Goal: Task Accomplishment & Management: Use online tool/utility

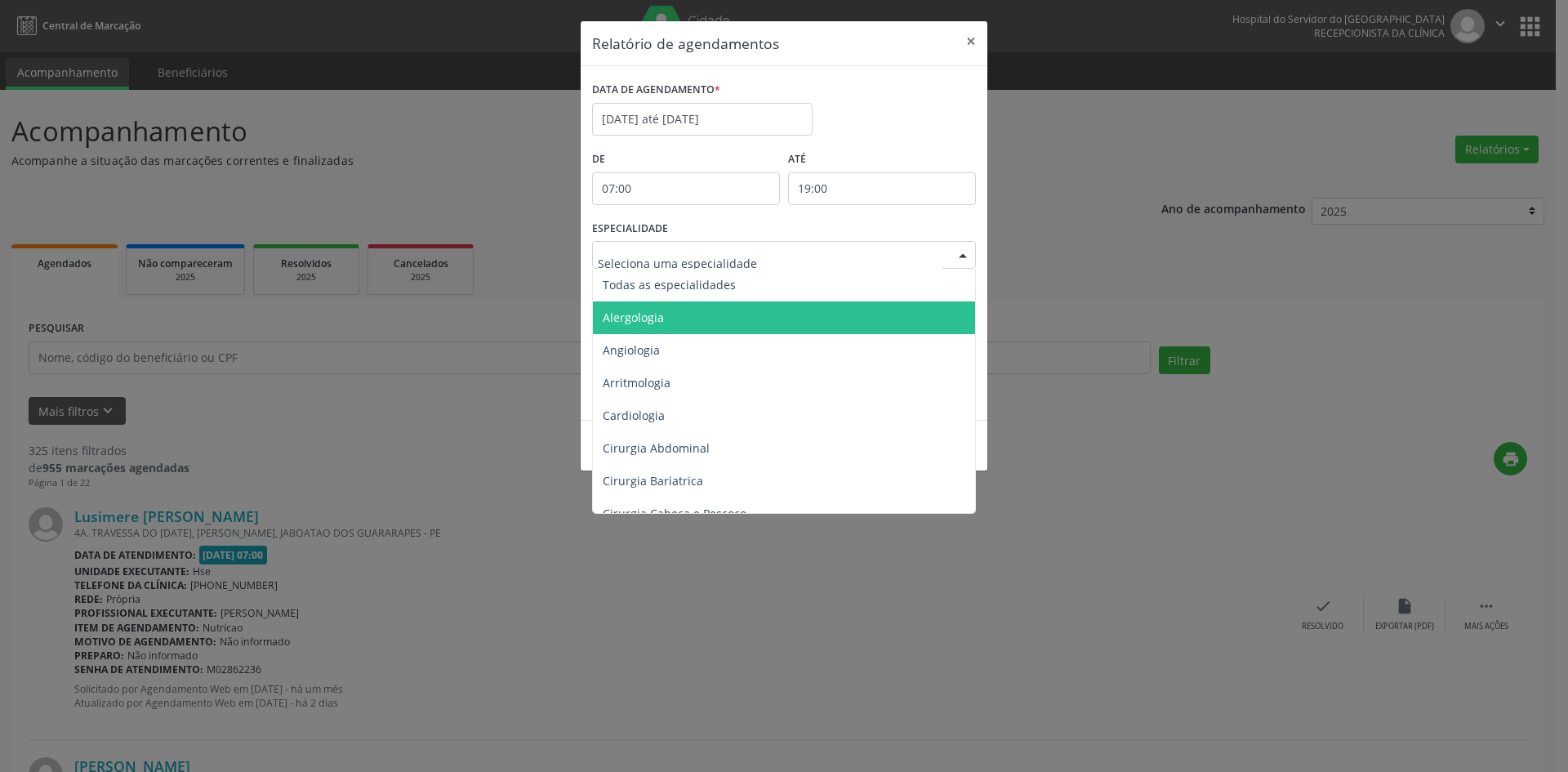
click at [680, 323] on span "Alergologia" at bounding box center [784, 318] width 384 height 33
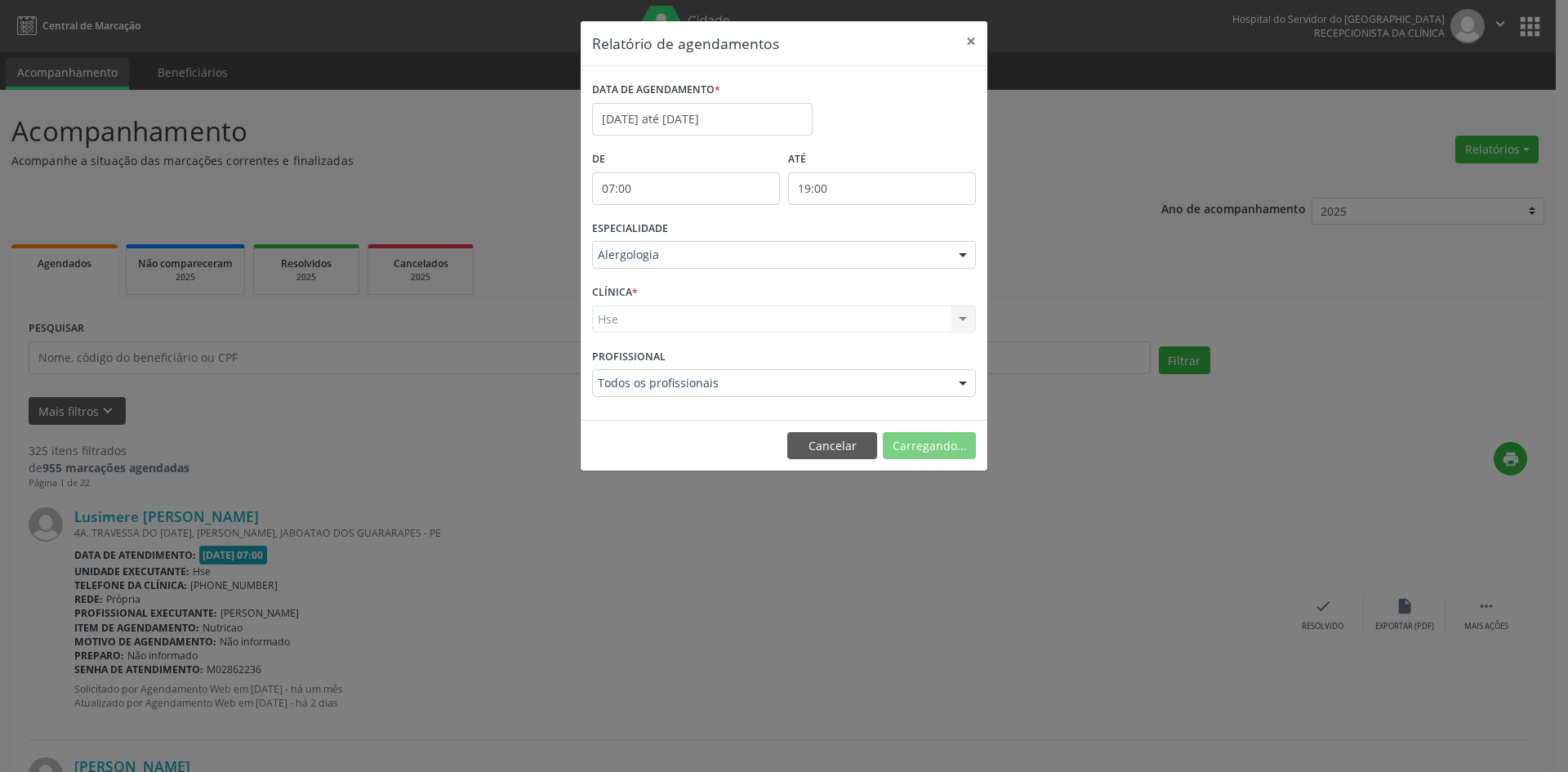
click at [606, 318] on div "Hse Hse Nenhum resultado encontrado para: " " Não há nenhuma opção para ser exi…" at bounding box center [784, 319] width 384 height 28
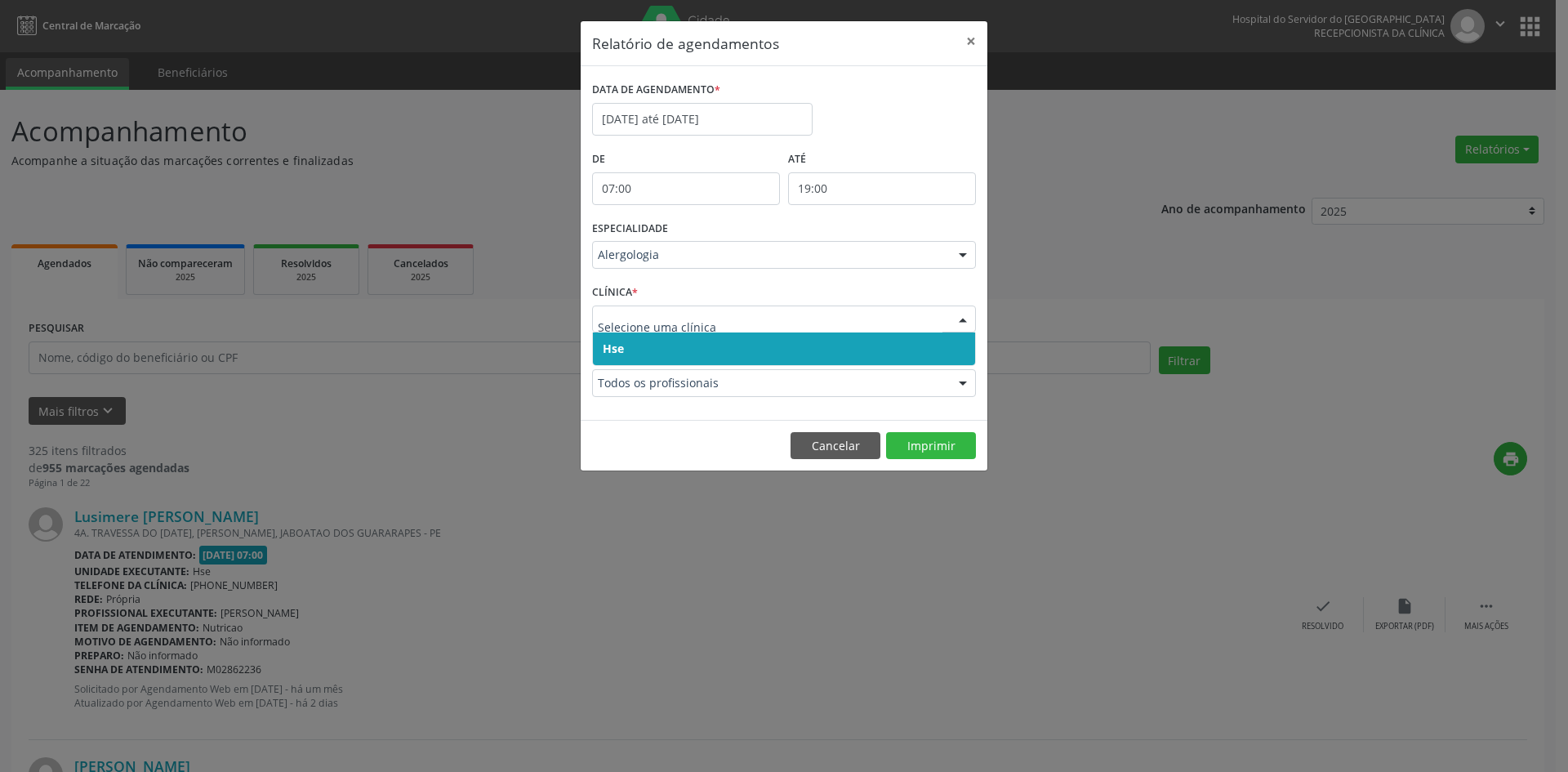
click at [614, 346] on span "Hse" at bounding box center [613, 349] width 21 height 15
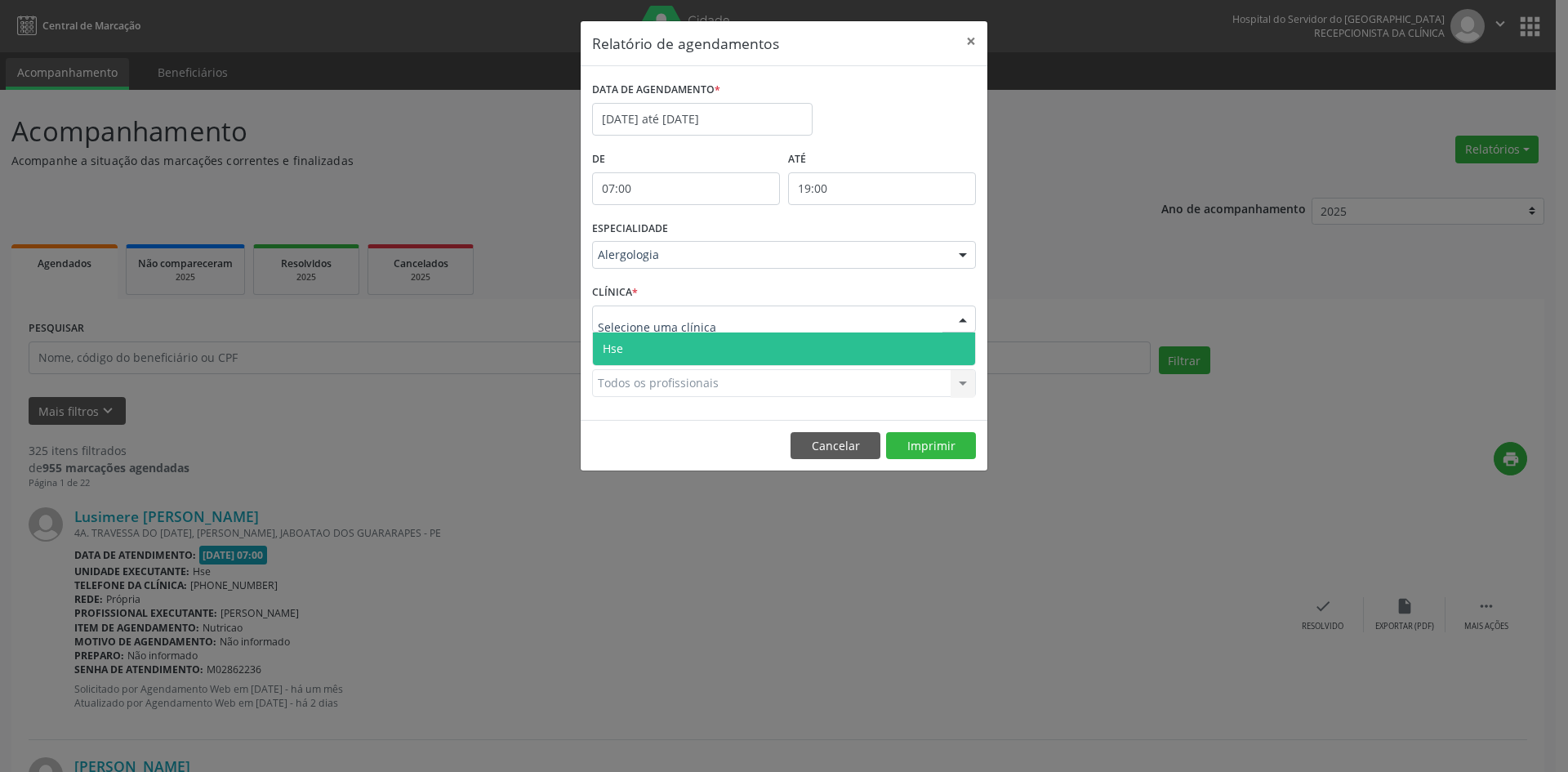
drag, startPoint x: 621, startPoint y: 323, endPoint x: 627, endPoint y: 337, distance: 15.2
click at [627, 340] on span "Hse" at bounding box center [784, 349] width 383 height 33
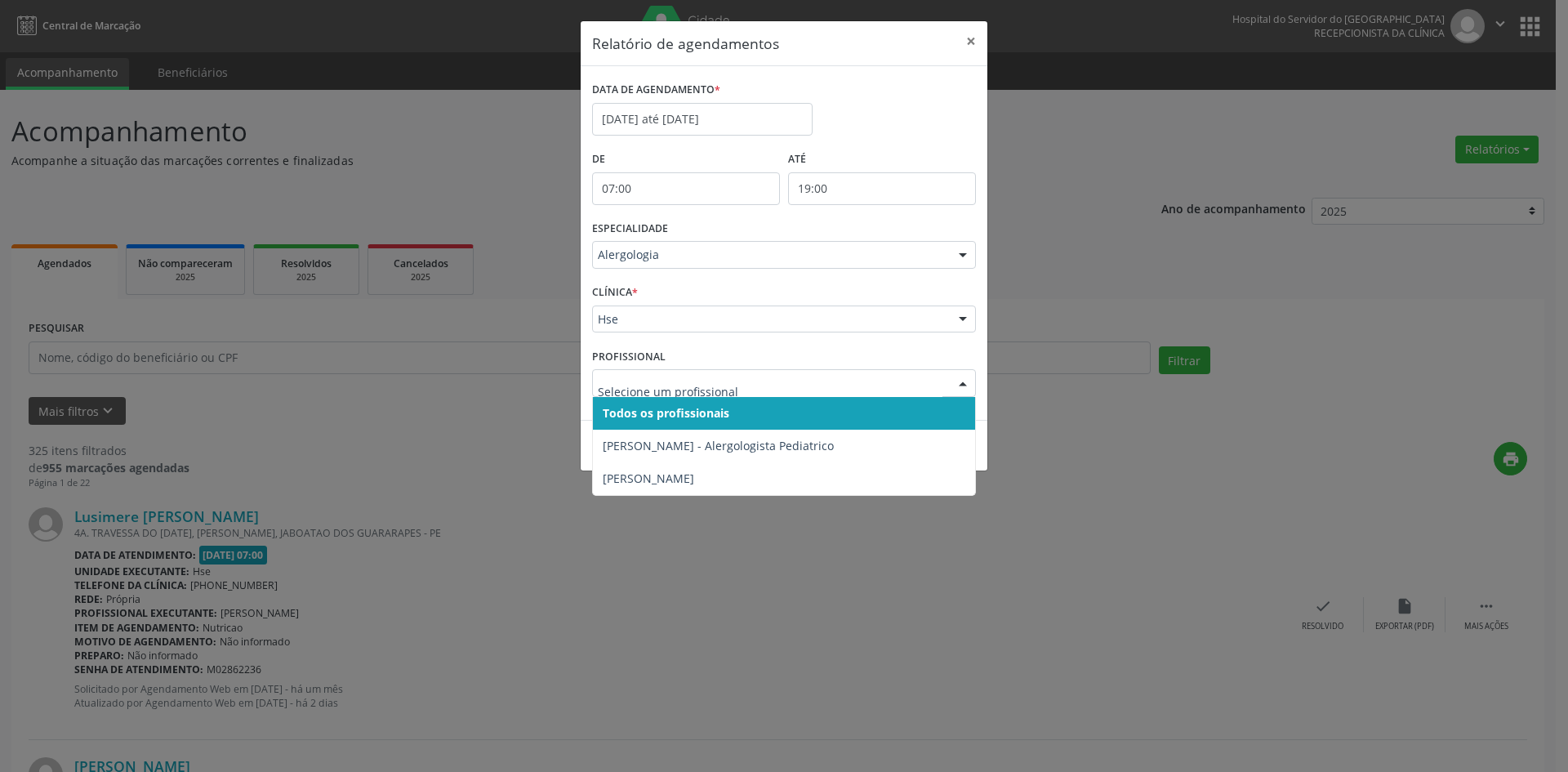
click at [638, 412] on span "Todos os profissionais" at bounding box center [665, 413] width 127 height 15
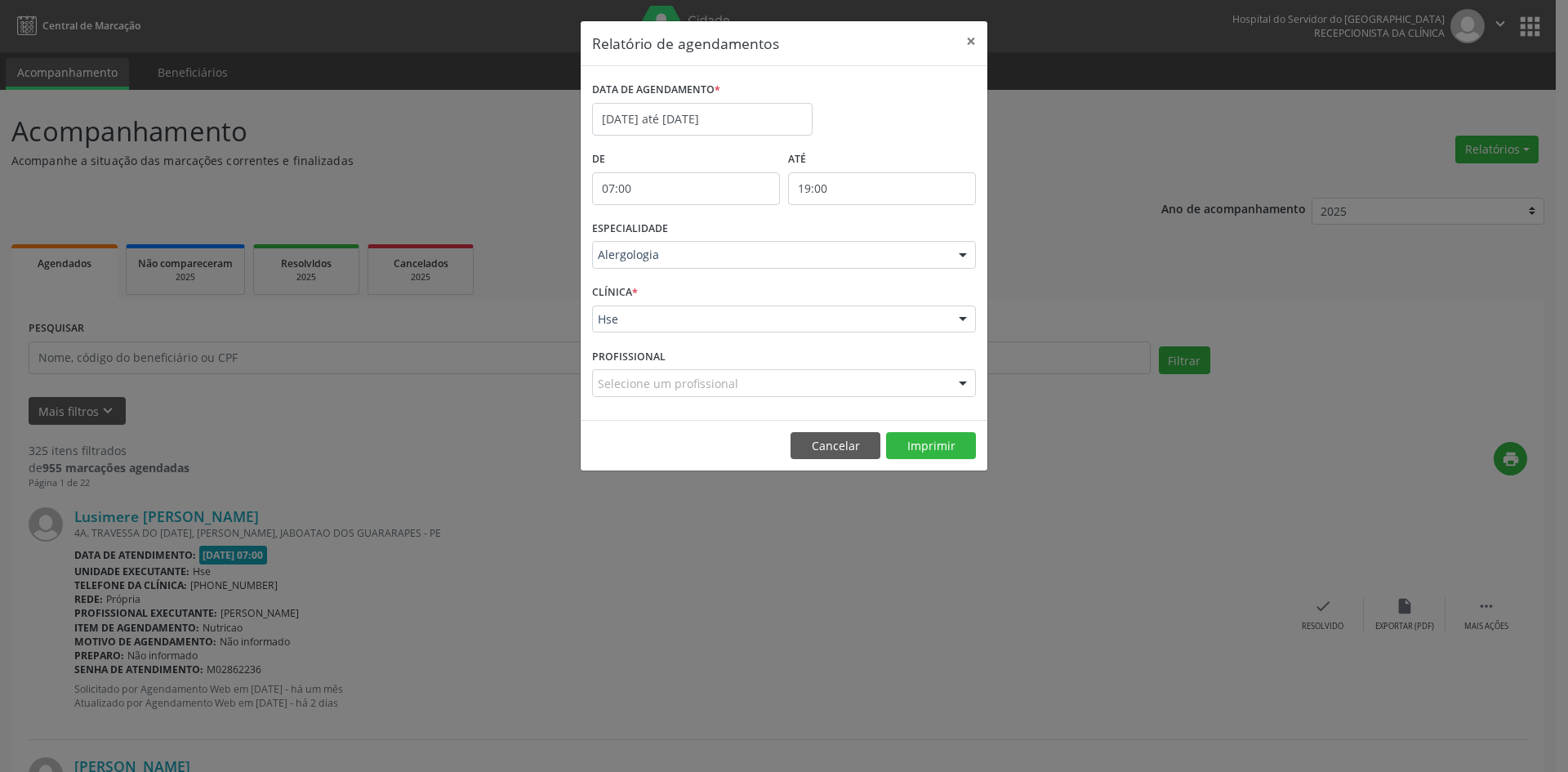
drag, startPoint x: 638, startPoint y: 376, endPoint x: 649, endPoint y: 403, distance: 29.2
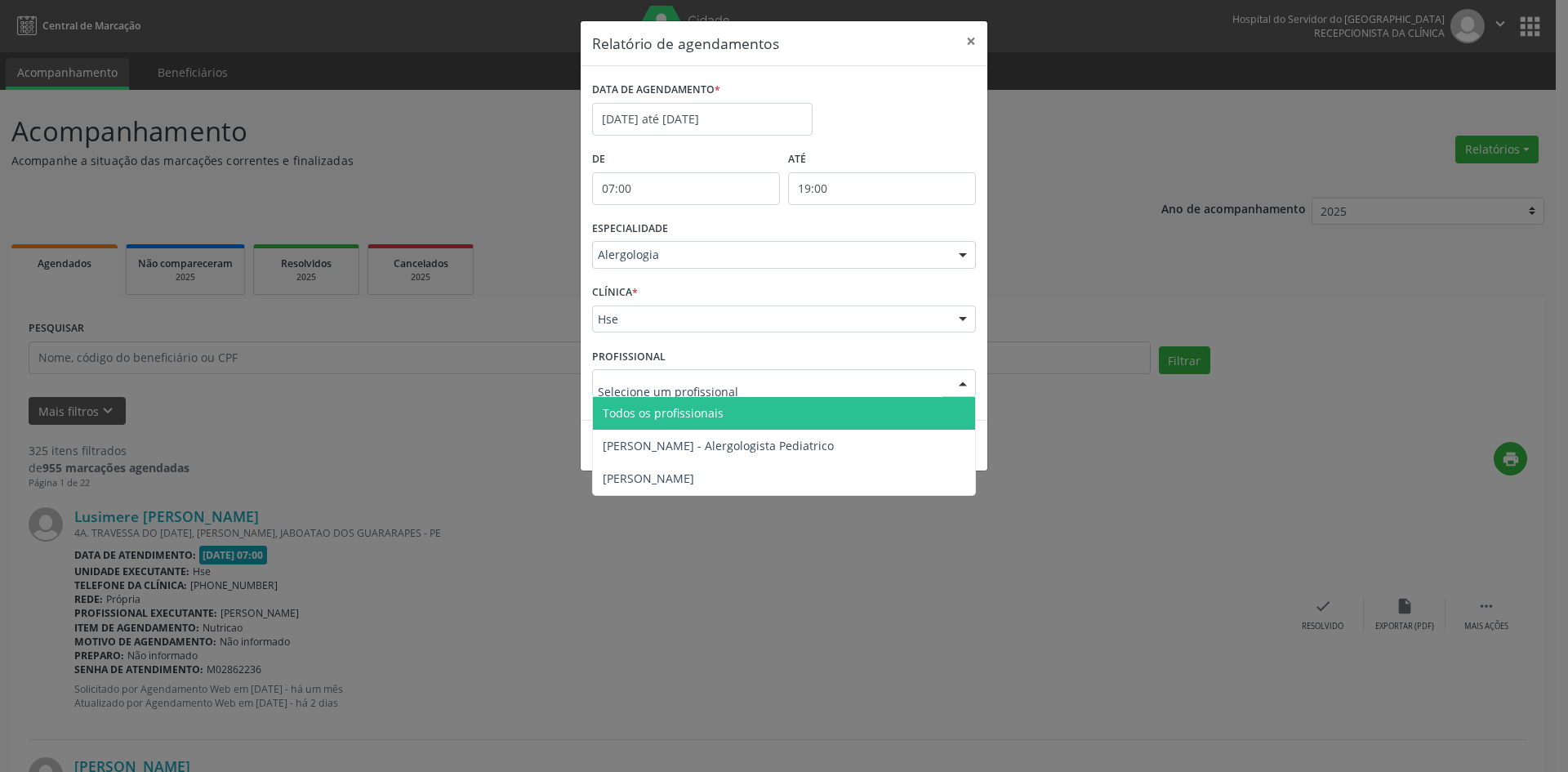
click at [649, 411] on span "Todos os profissionais" at bounding box center [662, 413] width 121 height 15
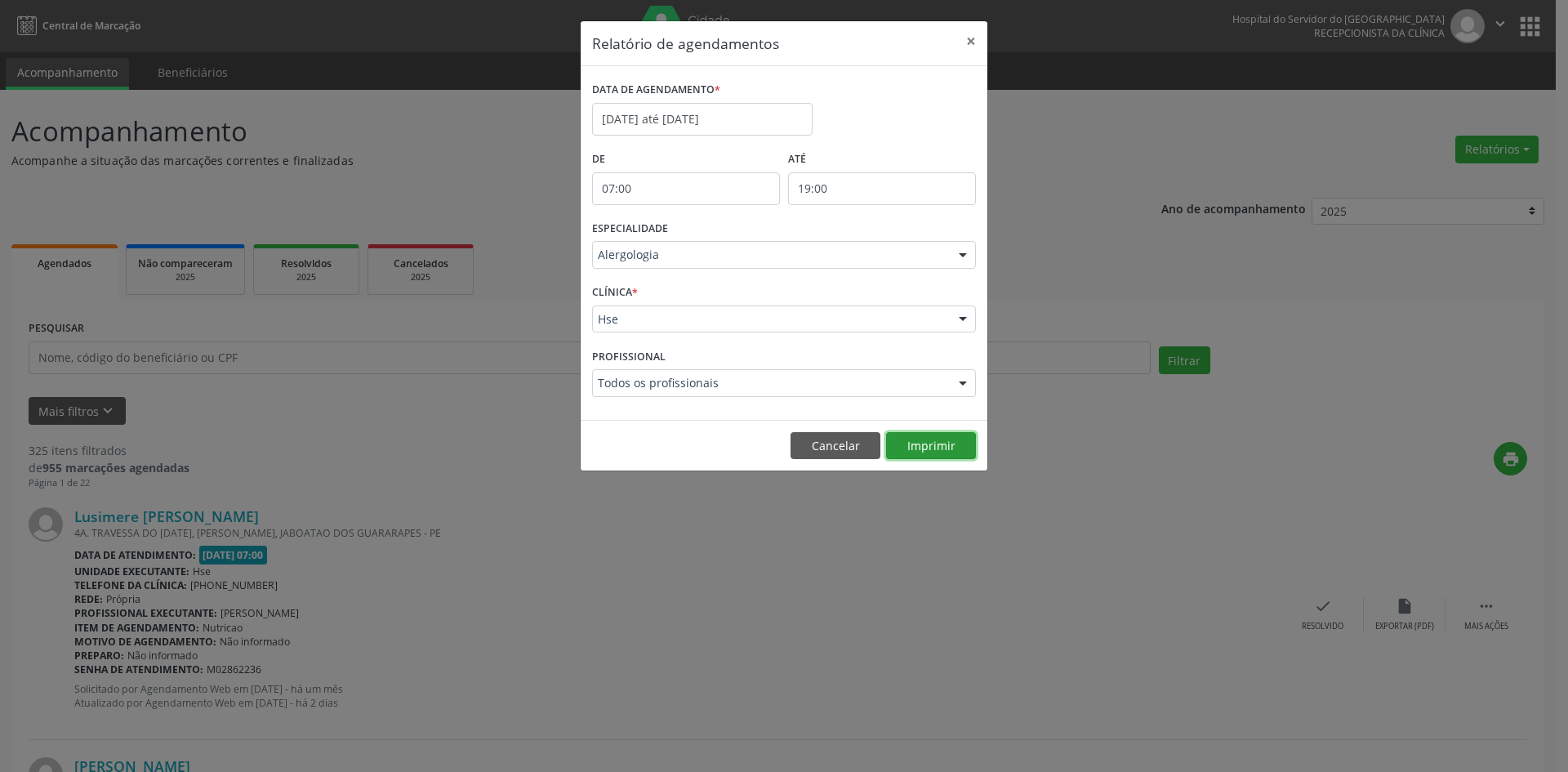
click at [948, 449] on button "Imprimir" at bounding box center [931, 446] width 90 height 28
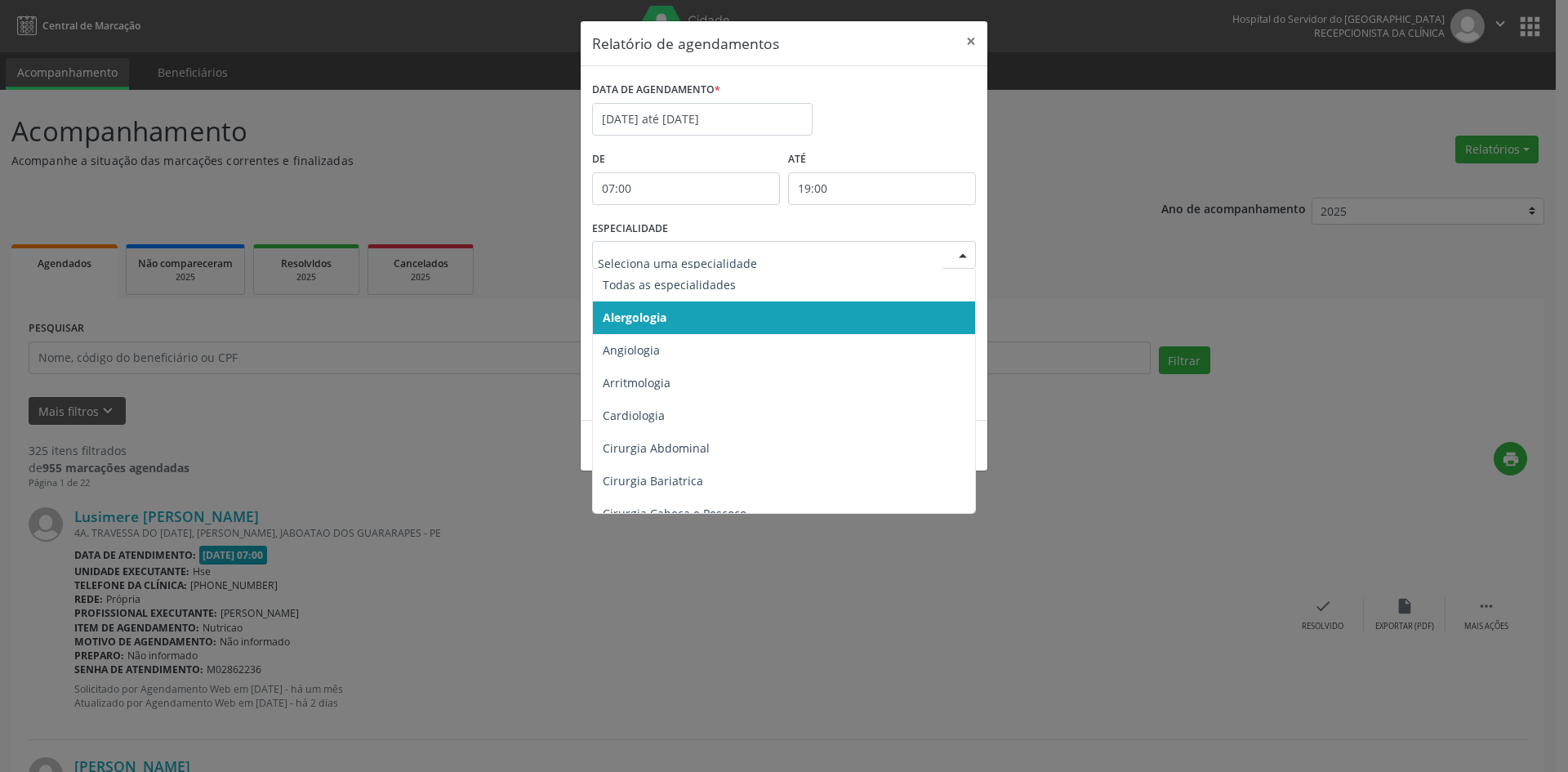
click at [965, 253] on div at bounding box center [962, 256] width 24 height 28
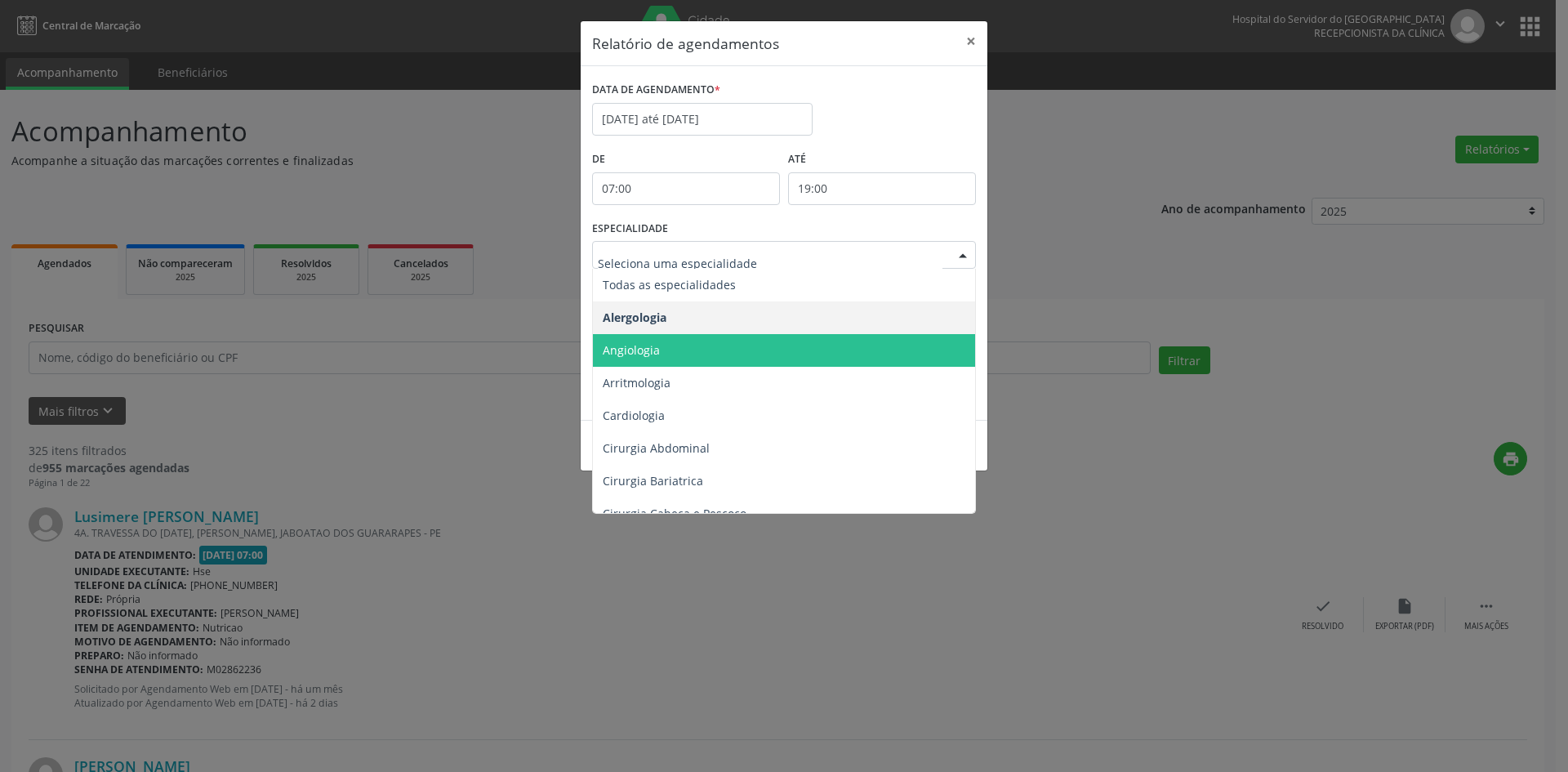
click at [645, 340] on span "Angiologia" at bounding box center [784, 351] width 384 height 33
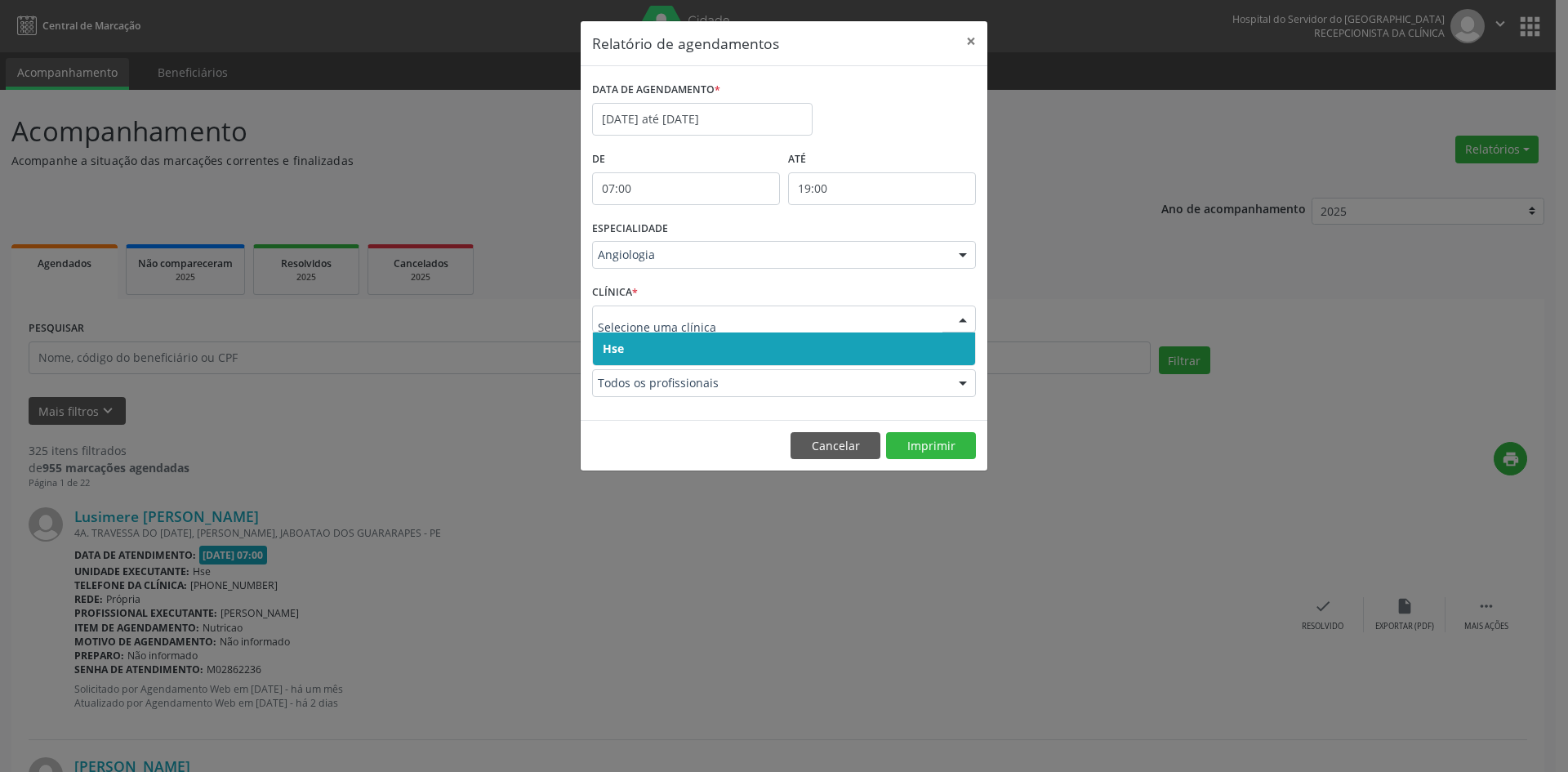
click at [622, 348] on span "Hse" at bounding box center [613, 349] width 21 height 15
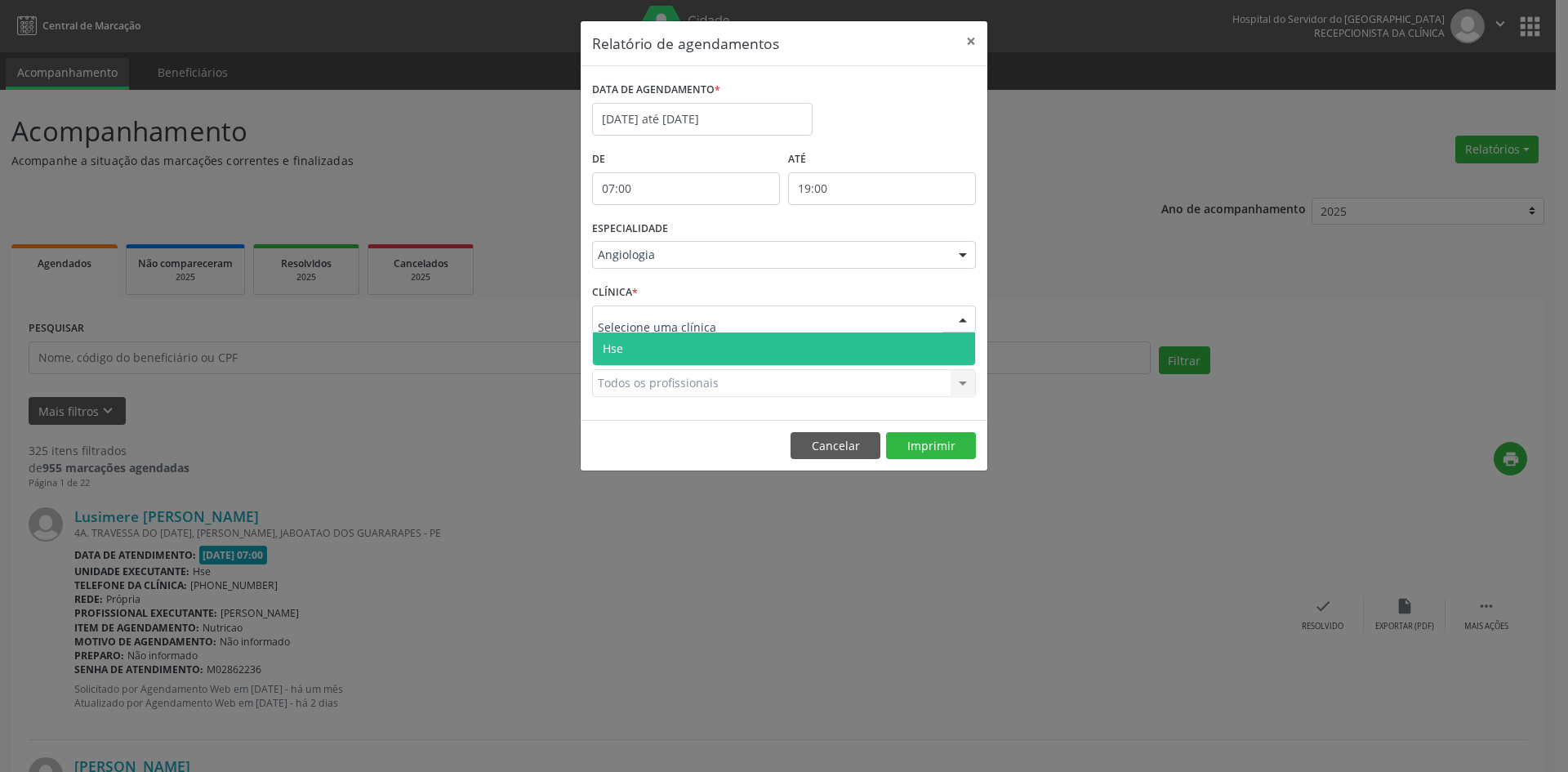
click at [626, 328] on input "text" at bounding box center [770, 327] width 345 height 33
click at [625, 348] on span "Hse" at bounding box center [784, 349] width 383 height 33
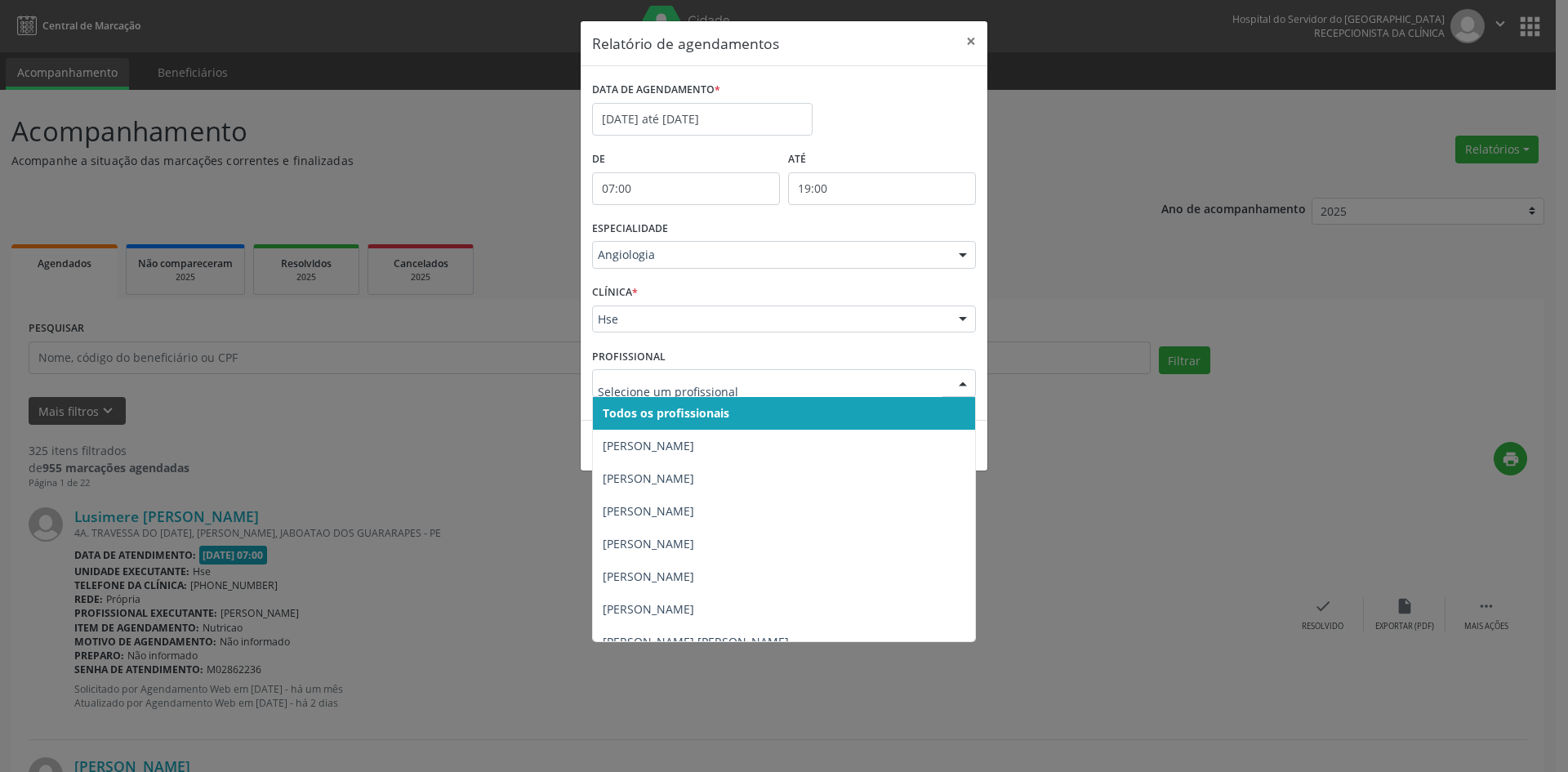
click at [627, 414] on span "Todos os profissionais" at bounding box center [665, 413] width 127 height 15
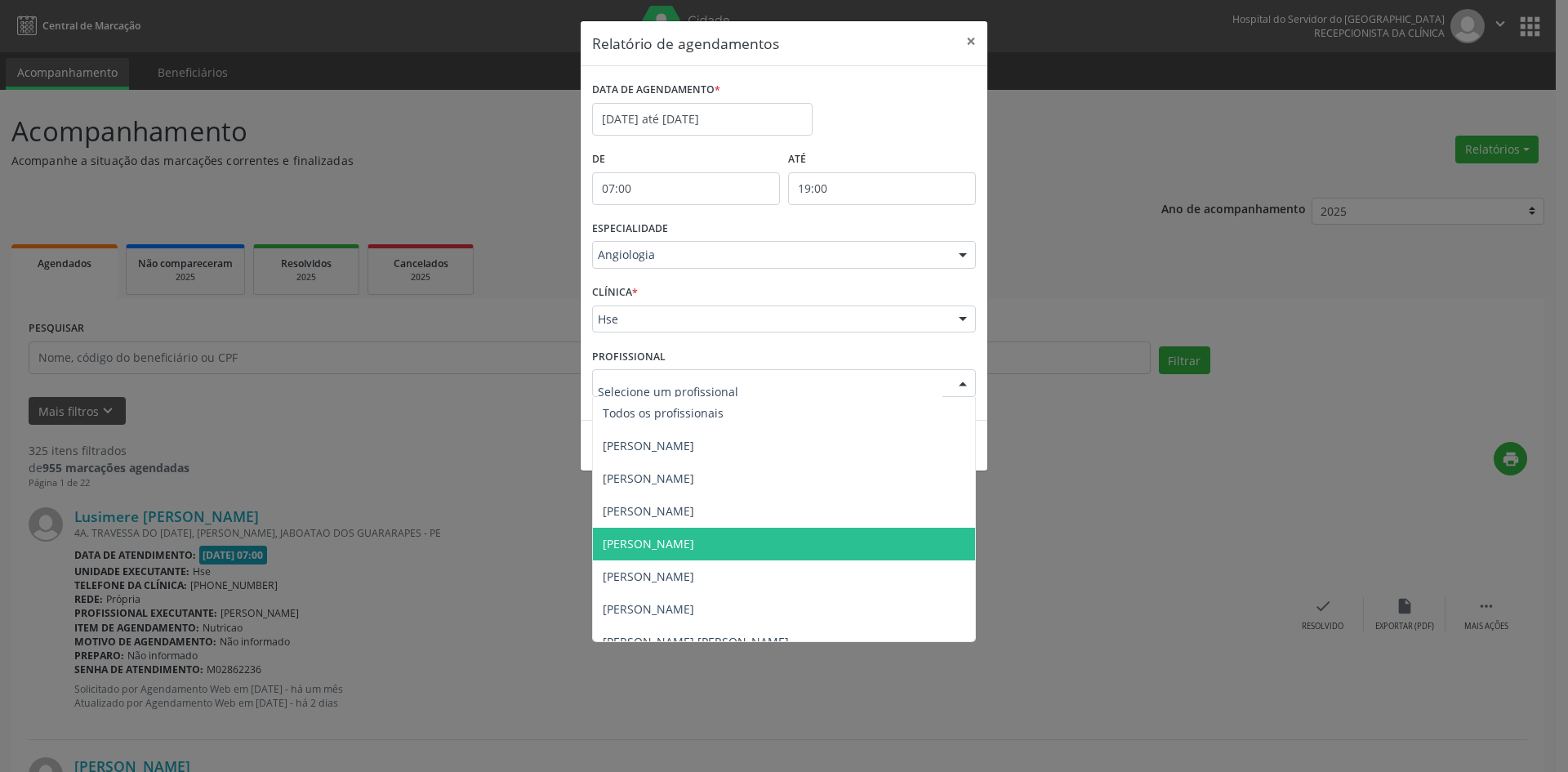
scroll to position [81, 0]
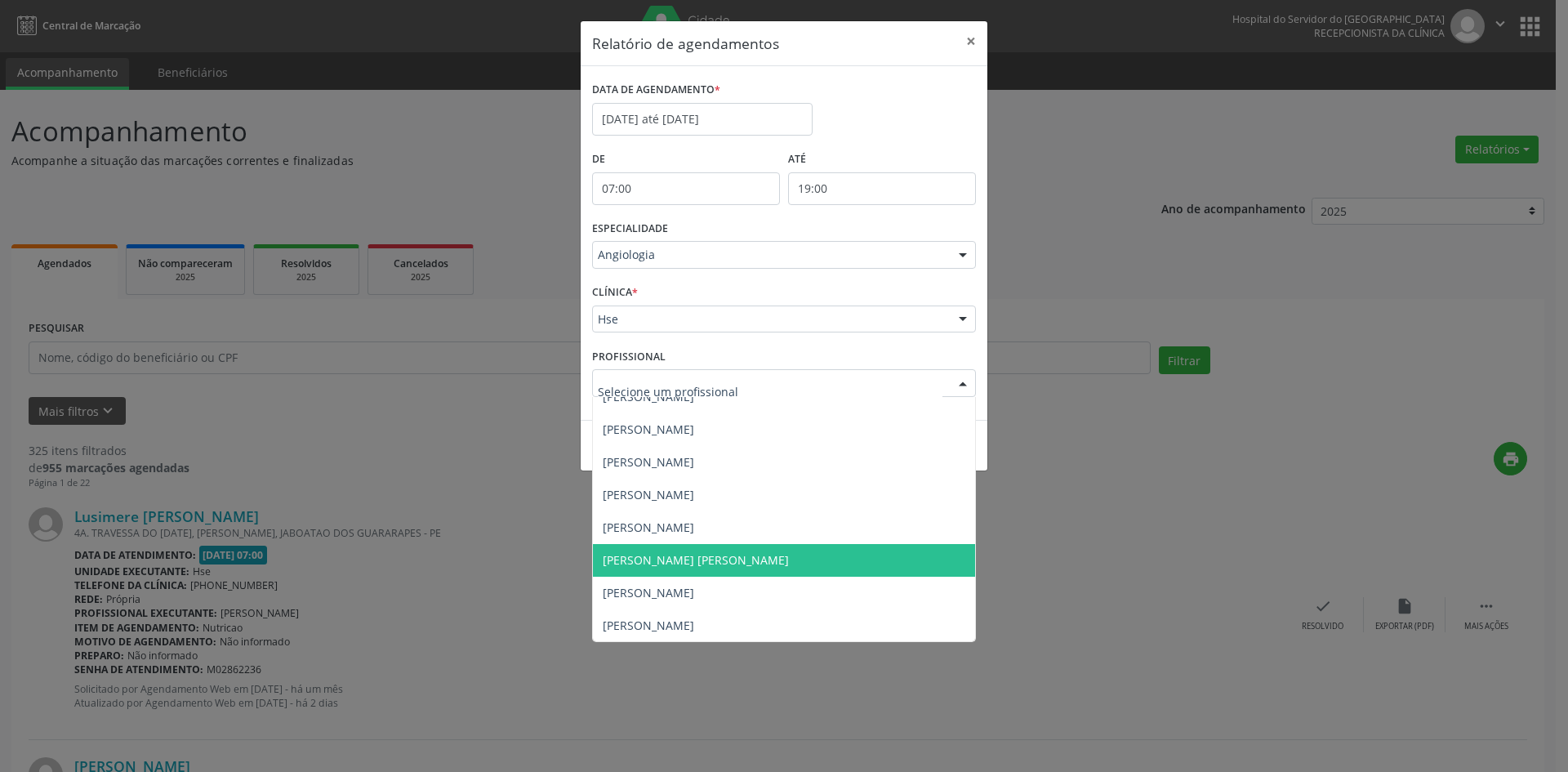
click at [677, 559] on span "[PERSON_NAME] [PERSON_NAME]" at bounding box center [695, 560] width 186 height 15
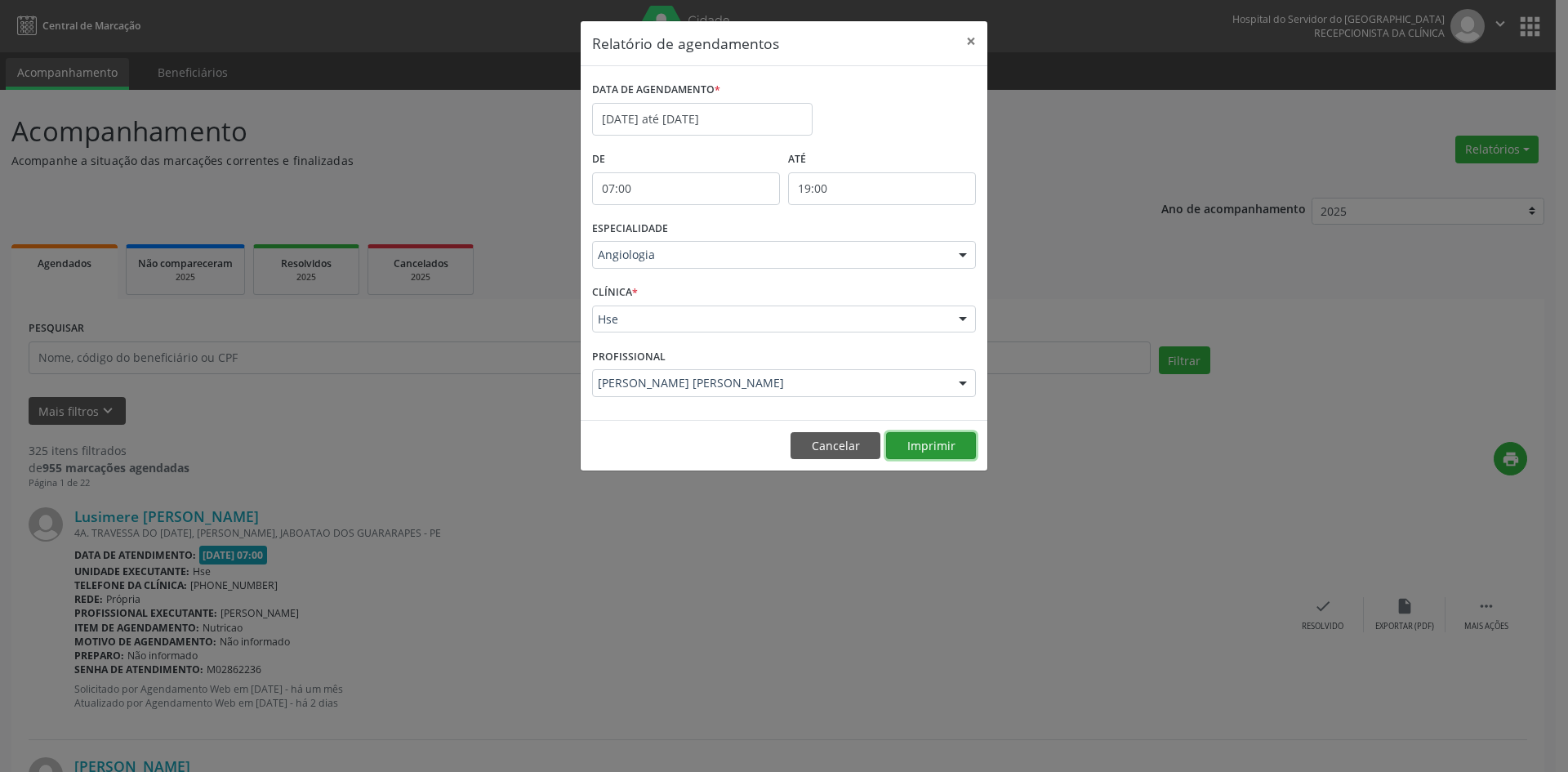
click at [927, 439] on button "Imprimir" at bounding box center [931, 446] width 90 height 28
